Goal: Task Accomplishment & Management: Use online tool/utility

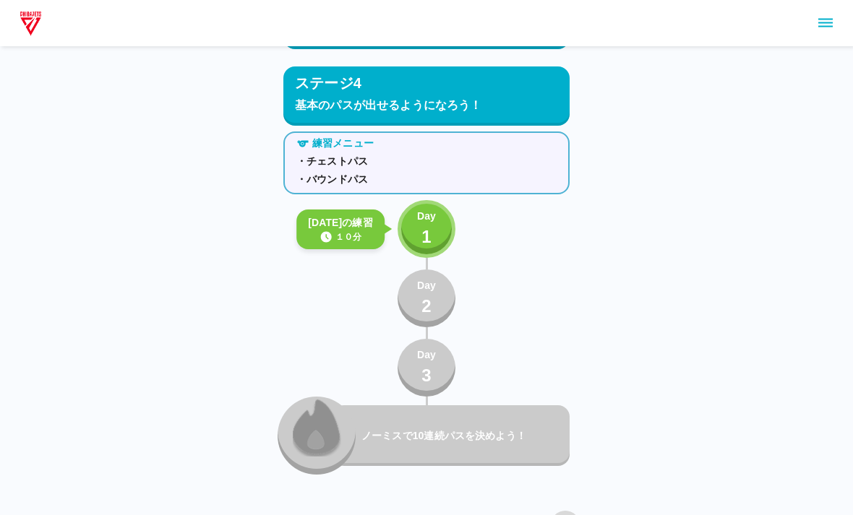
scroll to position [5579, 0]
click at [415, 217] on button "Day 1" at bounding box center [426, 230] width 58 height 58
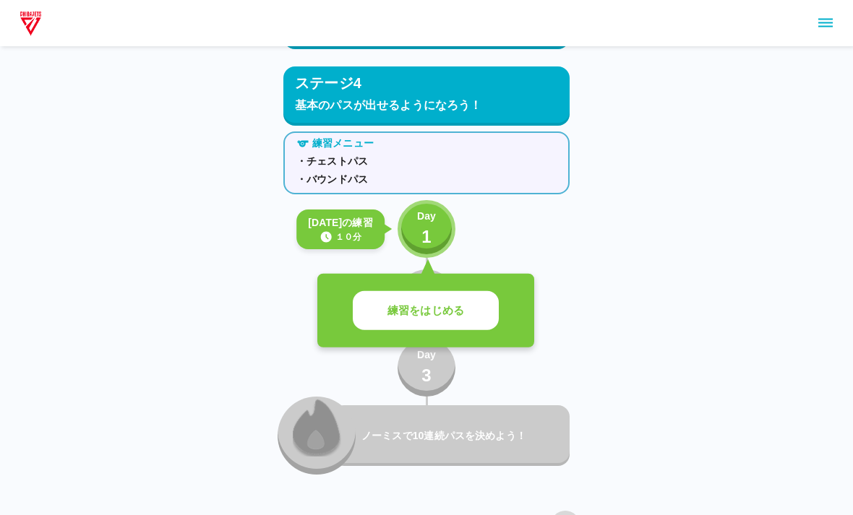
click at [436, 310] on p "練習をはじめる" at bounding box center [425, 311] width 77 height 17
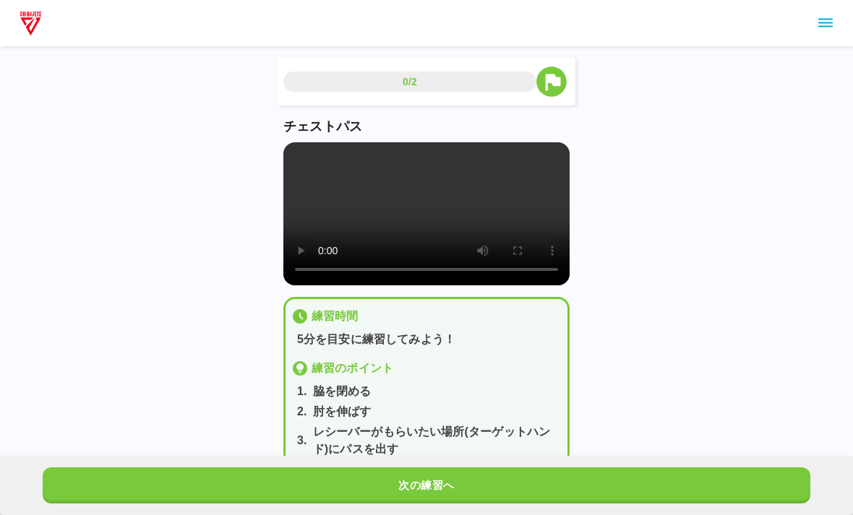
click at [527, 212] on video at bounding box center [426, 213] width 286 height 143
click at [460, 212] on video at bounding box center [426, 213] width 286 height 143
click at [427, 219] on video at bounding box center [426, 213] width 286 height 143
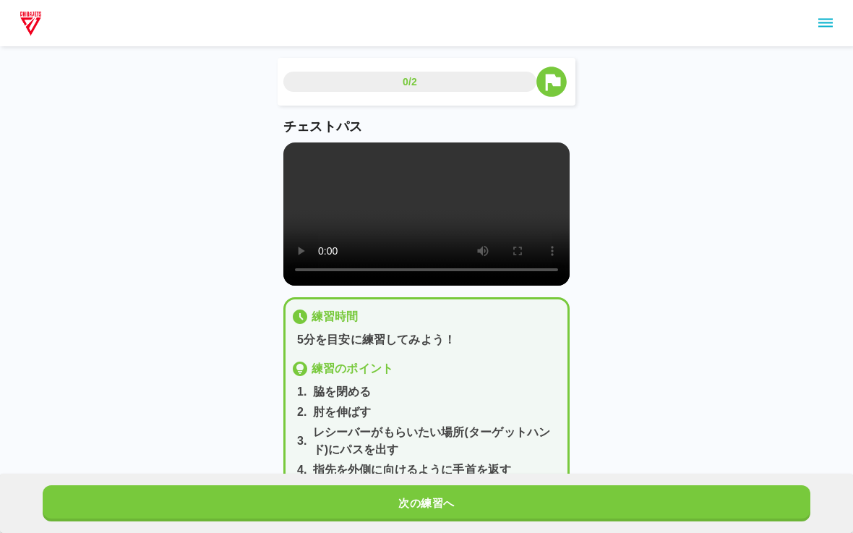
click at [291, 161] on video at bounding box center [426, 213] width 286 height 143
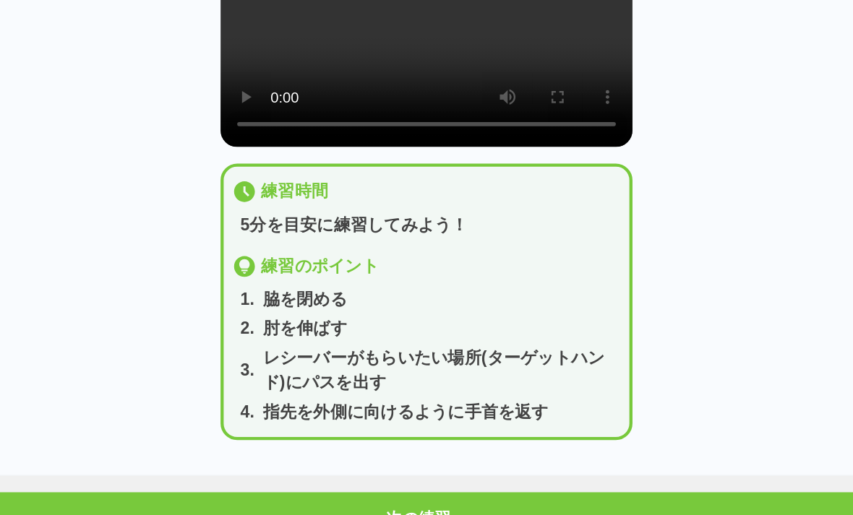
scroll to position [85, 0]
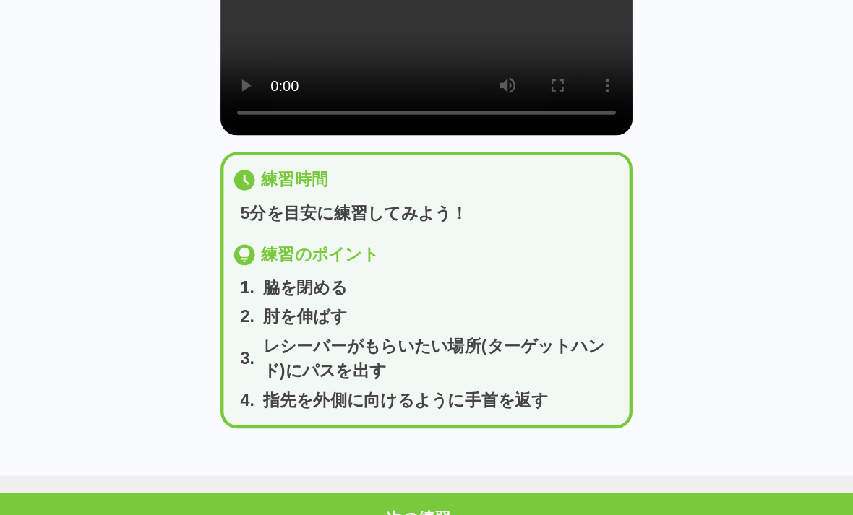
click at [421, 468] on button "次の練習へ" at bounding box center [426, 486] width 767 height 36
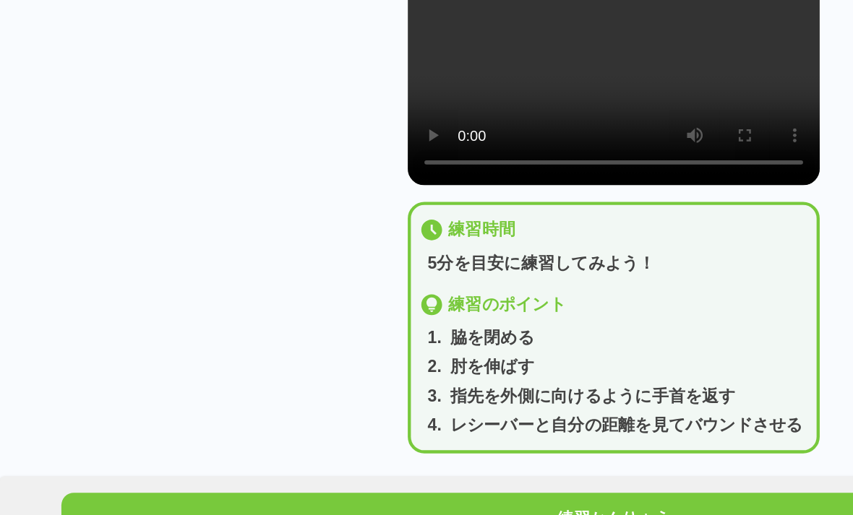
scroll to position [67, 0]
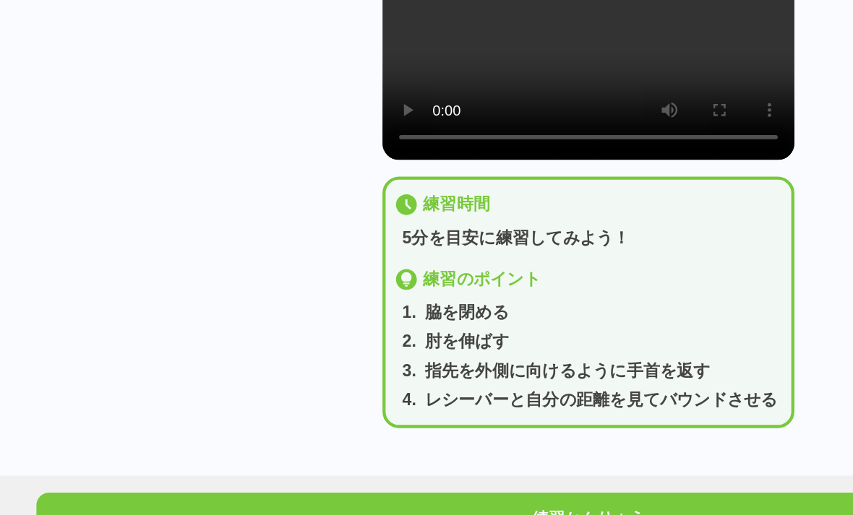
click at [449, 468] on button "練習かんりょう" at bounding box center [426, 486] width 767 height 36
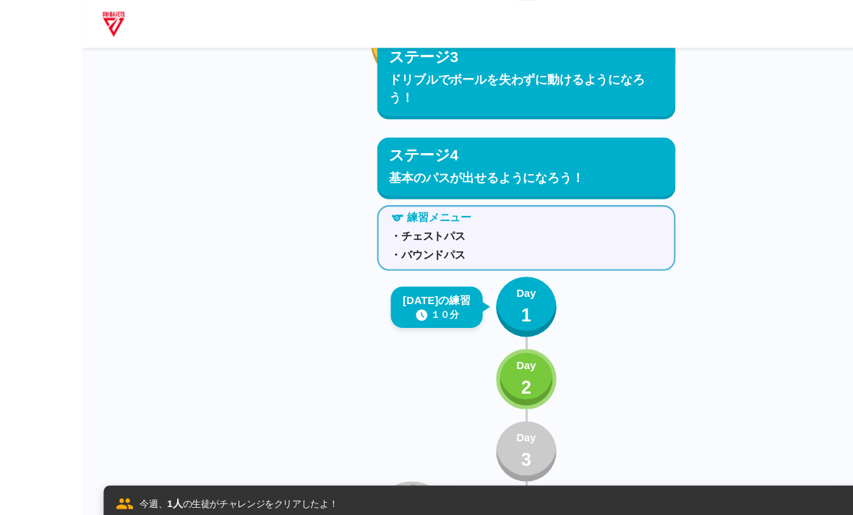
scroll to position [5501, 0]
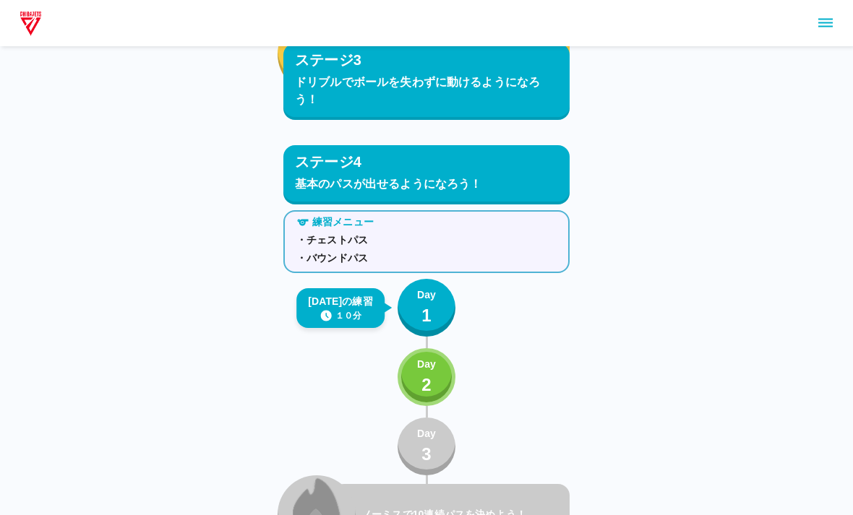
click at [418, 379] on div "Day 2" at bounding box center [426, 377] width 19 height 41
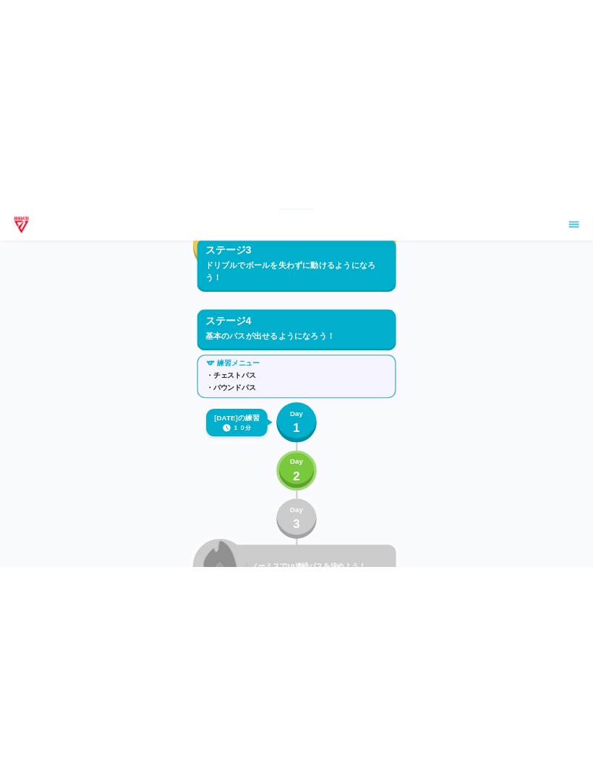
scroll to position [5371, 0]
